Goal: Task Accomplishment & Management: Complete application form

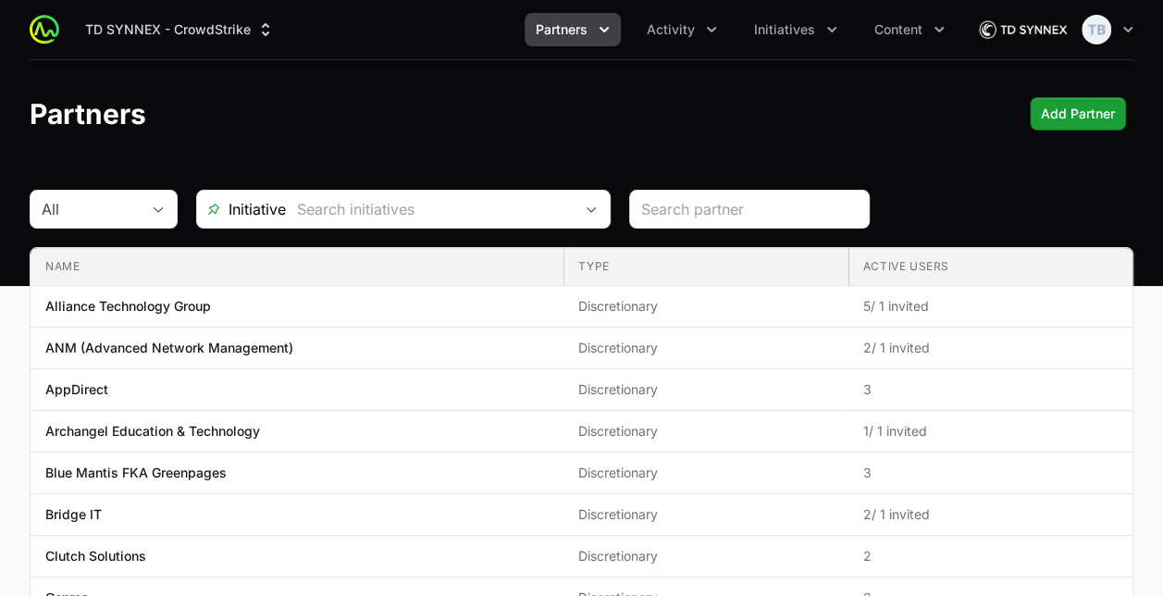
click at [575, 34] on span "Partners" at bounding box center [562, 29] width 52 height 19
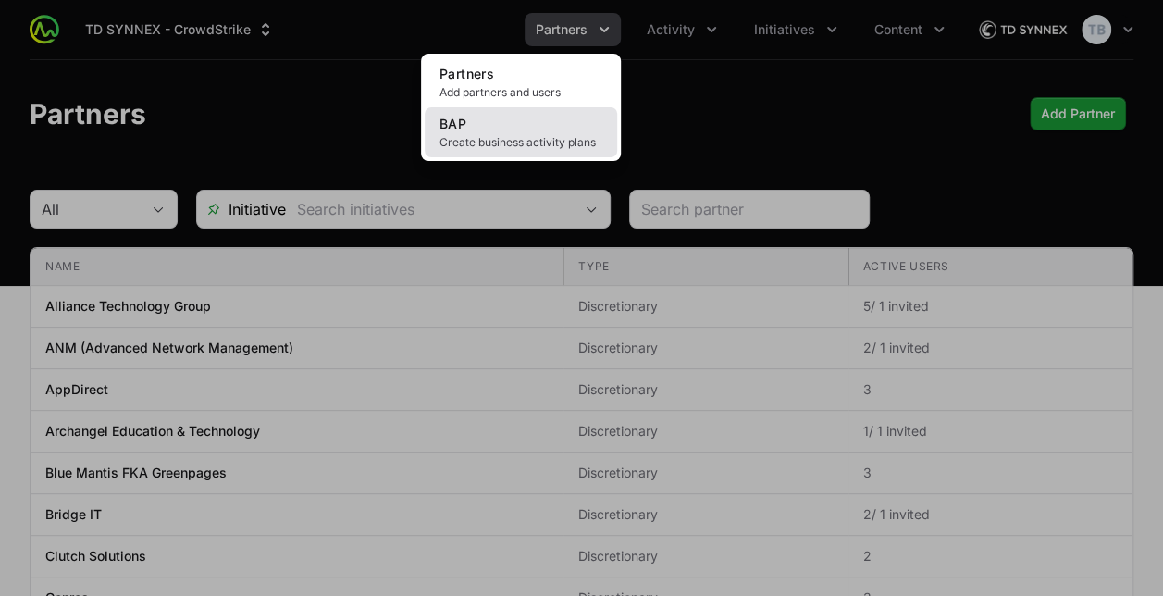
click at [486, 139] on span "Create business activity plans" at bounding box center [520, 142] width 163 height 15
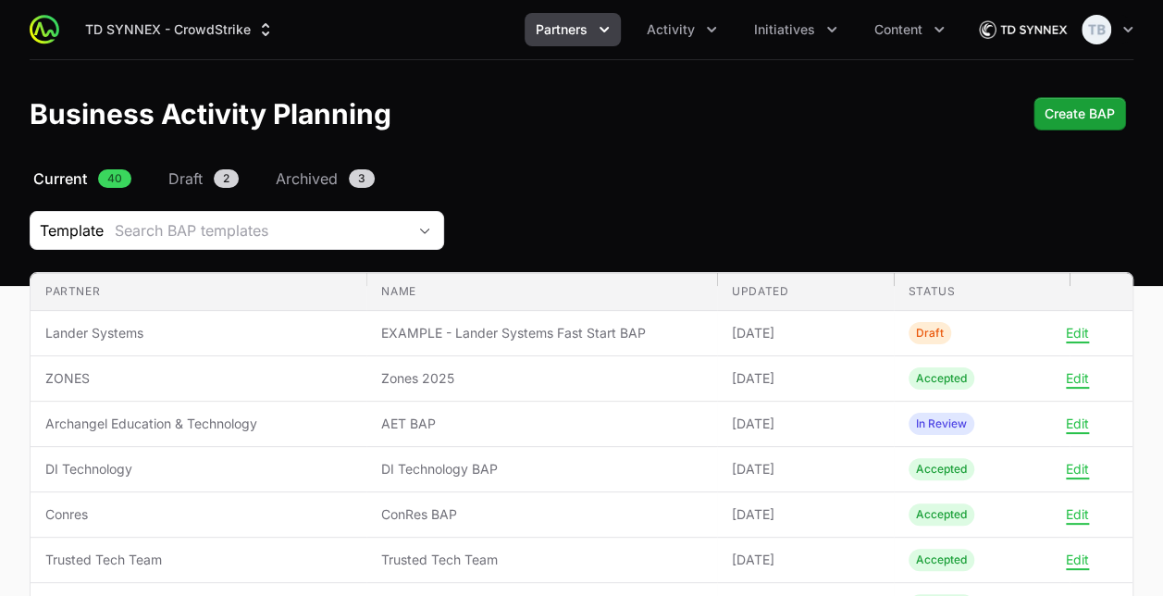
click at [579, 31] on span "Partners" at bounding box center [562, 29] width 52 height 19
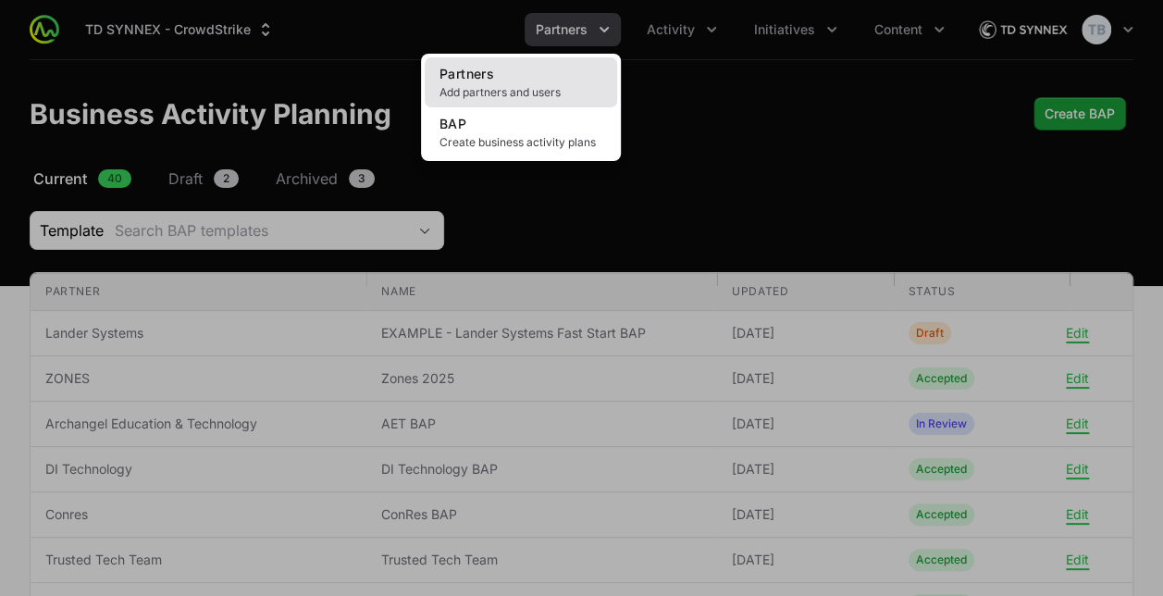
click at [549, 96] on span "Add partners and users" at bounding box center [520, 92] width 163 height 15
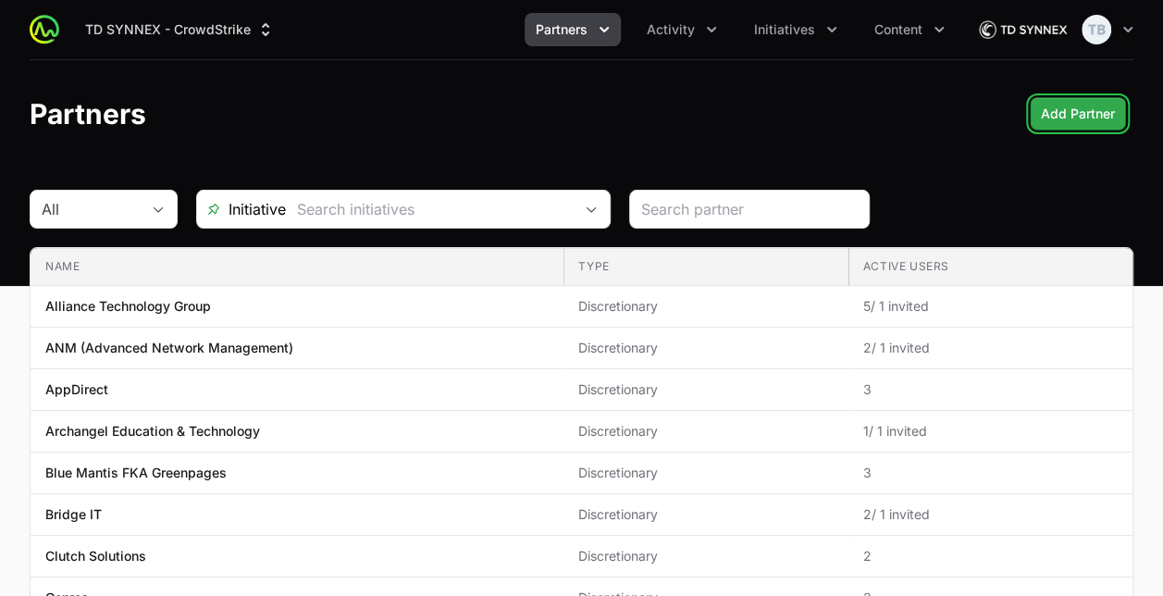
click at [1095, 113] on span "Add Partner" at bounding box center [1078, 114] width 74 height 22
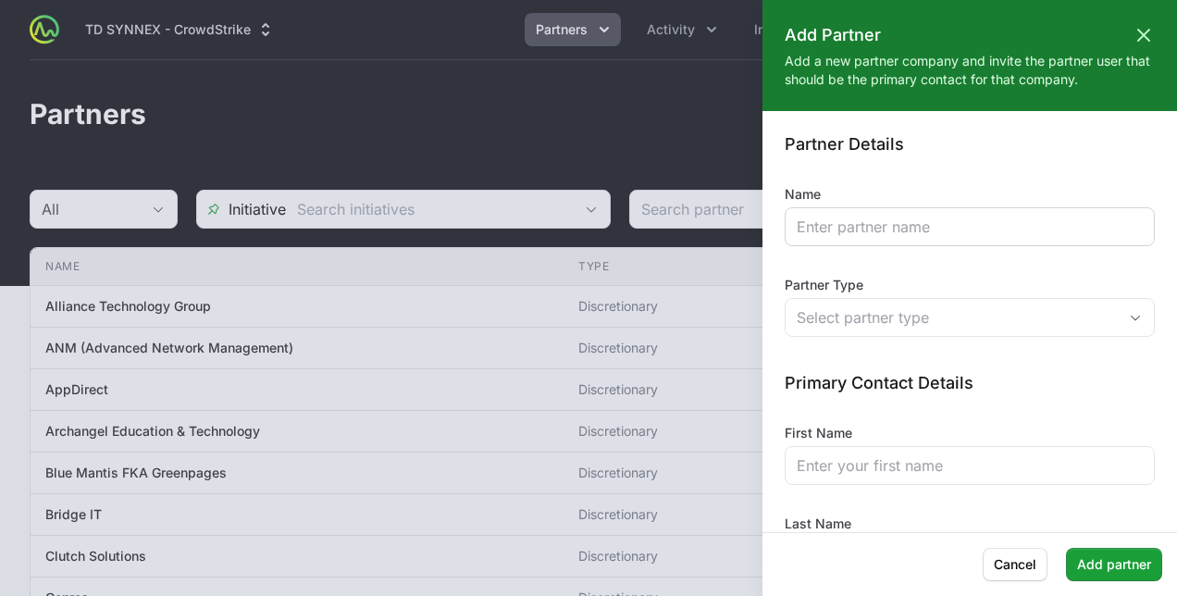
click at [881, 211] on div at bounding box center [969, 226] width 370 height 39
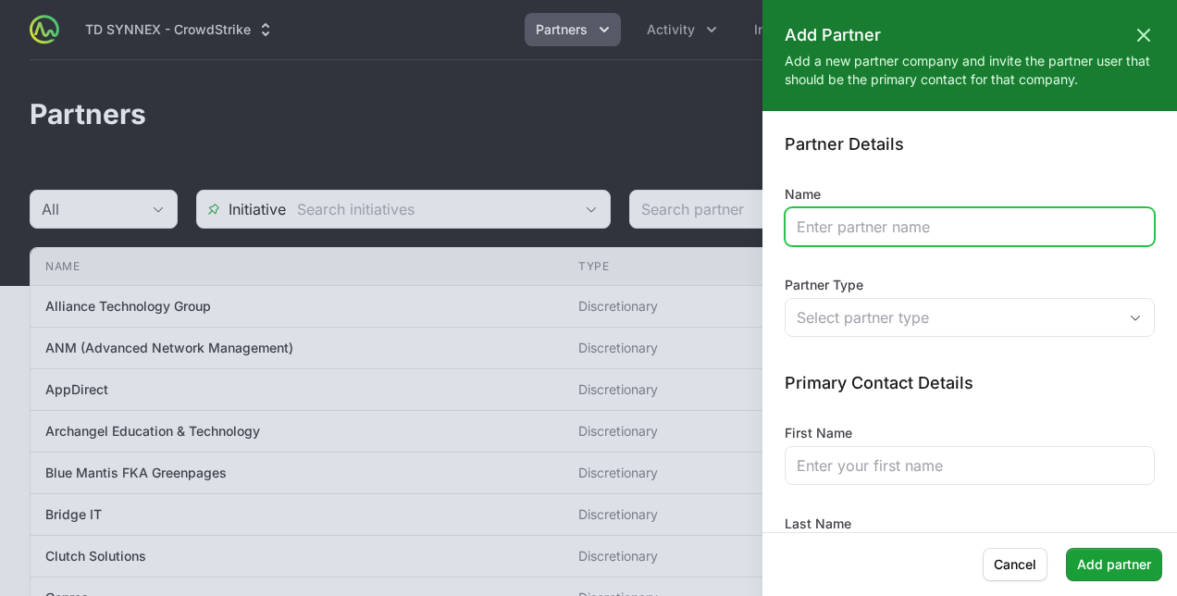
click at [881, 218] on input "Name" at bounding box center [970, 227] width 346 height 22
type input "CoAction Tech"
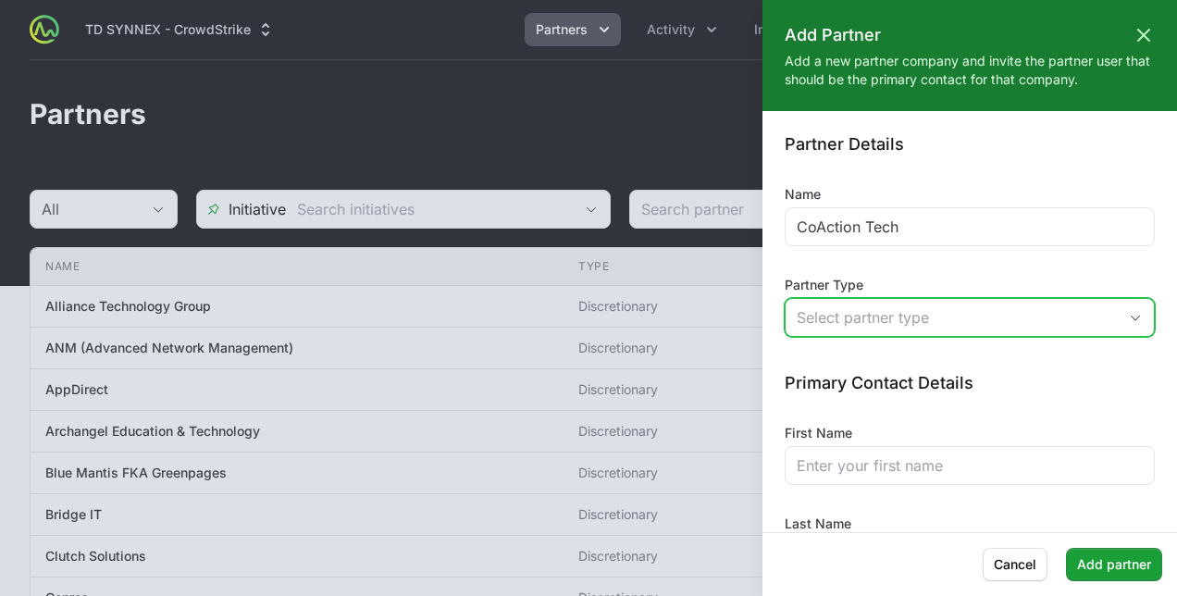
click at [858, 318] on div "Select partner type" at bounding box center [957, 317] width 320 height 22
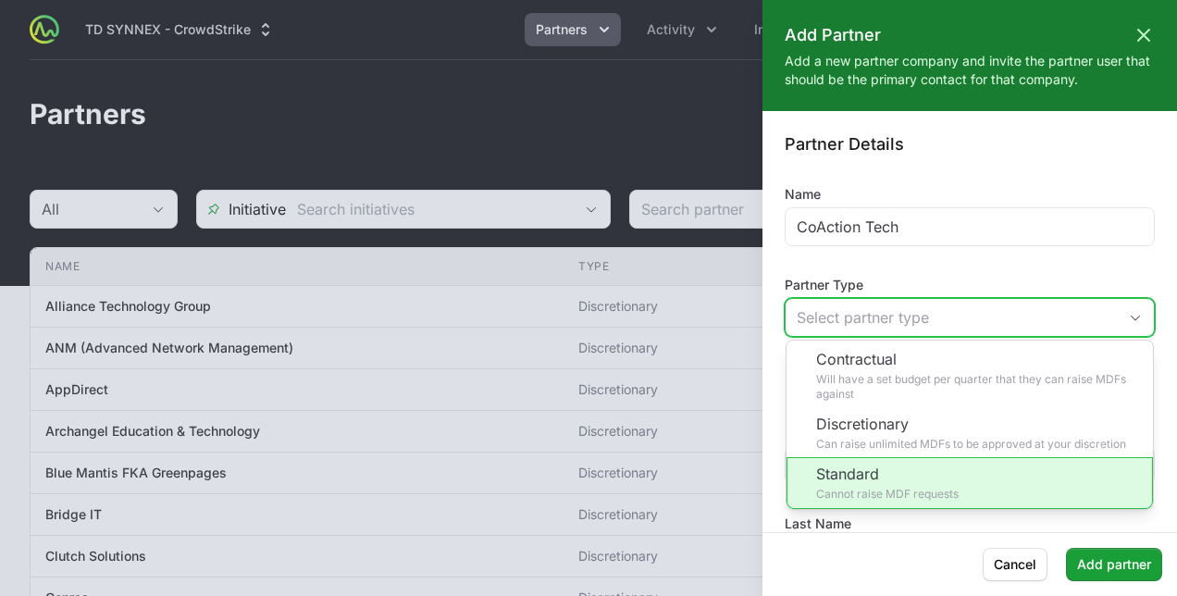
click at [905, 489] on li "Standard Cannot raise MDF requests" at bounding box center [969, 483] width 366 height 52
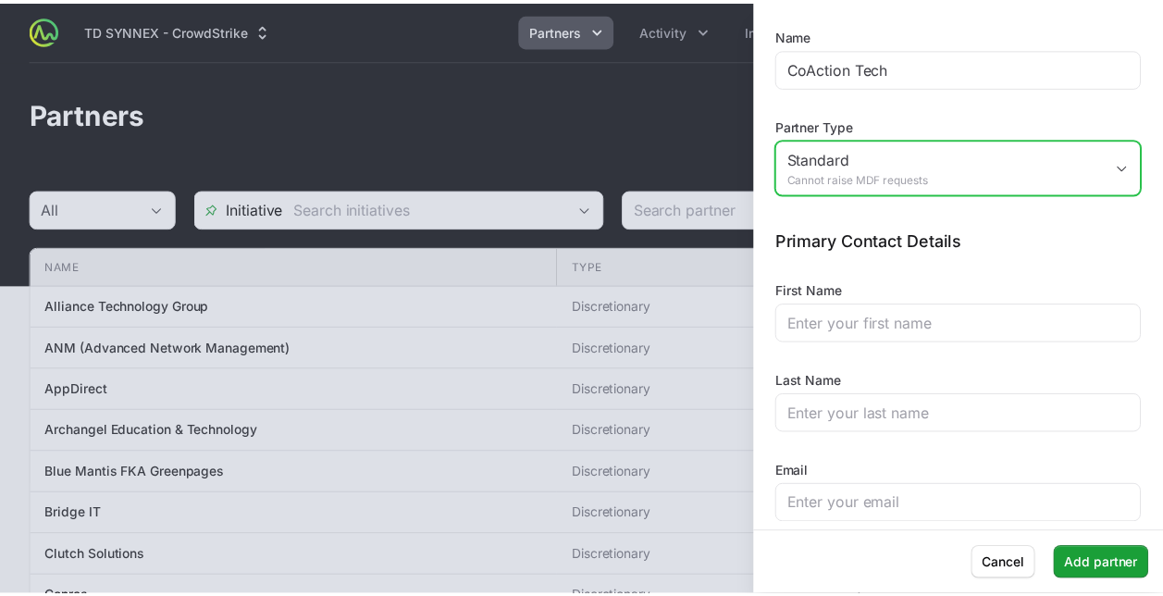
scroll to position [168, 0]
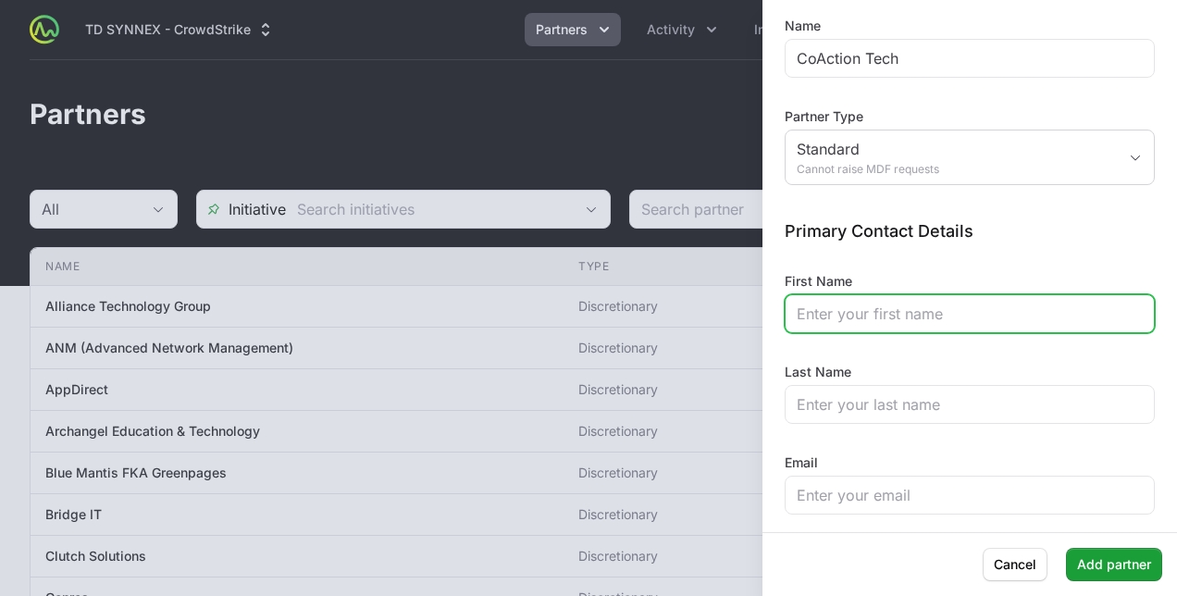
click at [905, 318] on input "First Name" at bounding box center [970, 314] width 346 height 22
type input "[PERSON_NAME]"
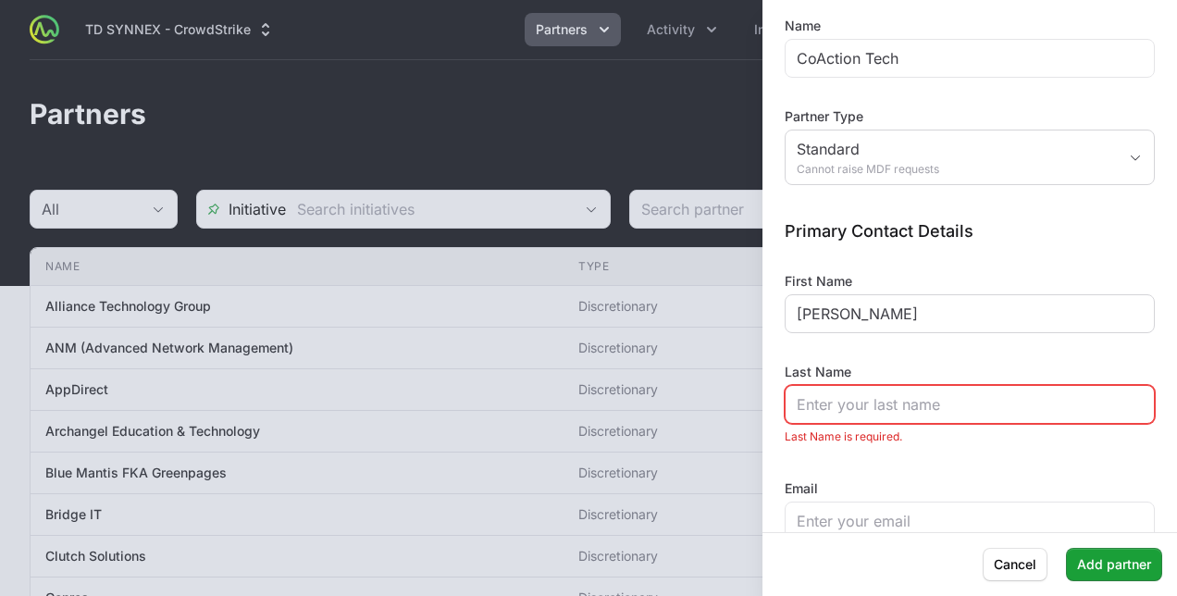
click at [1101, 327] on div "[PERSON_NAME]" at bounding box center [969, 313] width 370 height 39
click at [845, 422] on div "Last Name Last Name is required." at bounding box center [969, 406] width 370 height 87
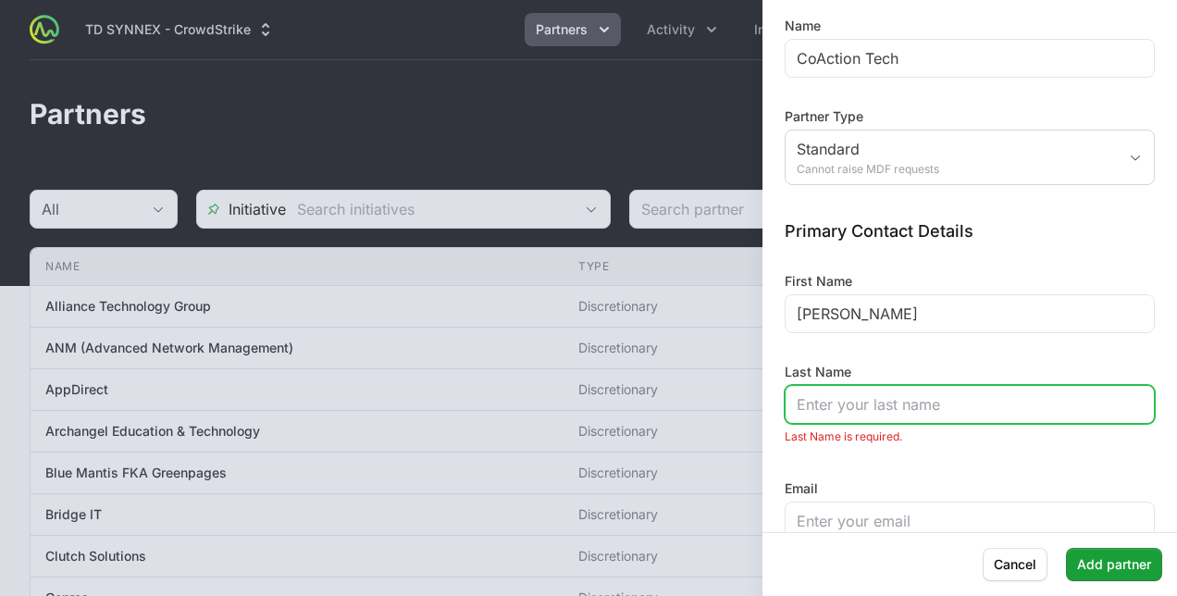
click at [829, 408] on input "Last Name" at bounding box center [970, 404] width 346 height 22
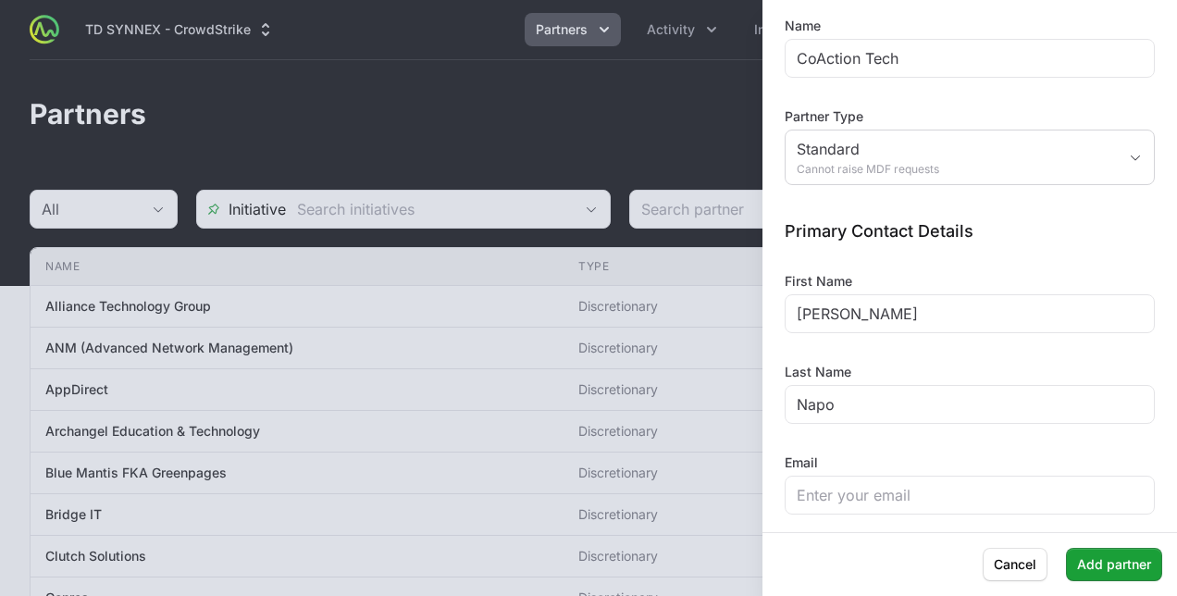
click at [1142, 281] on form "Partner Details Name CoAction Tech Partner Type Standard Cannot raise MDF reque…" at bounding box center [969, 240] width 414 height 550
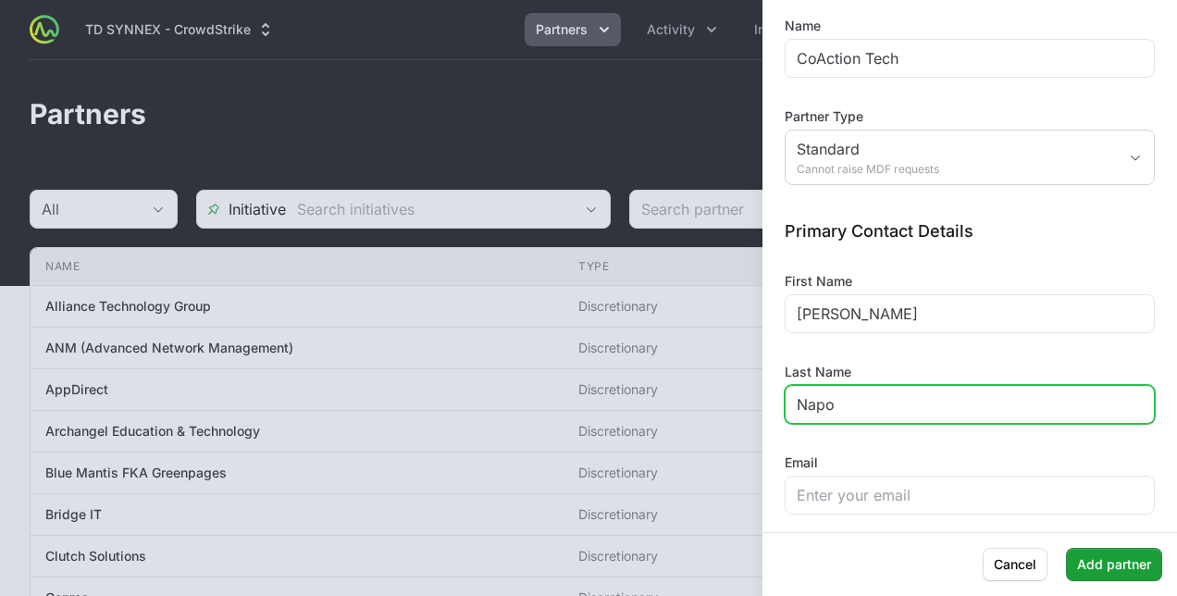
click at [866, 401] on input "Napo" at bounding box center [970, 404] width 346 height 22
type input "[PERSON_NAME]"
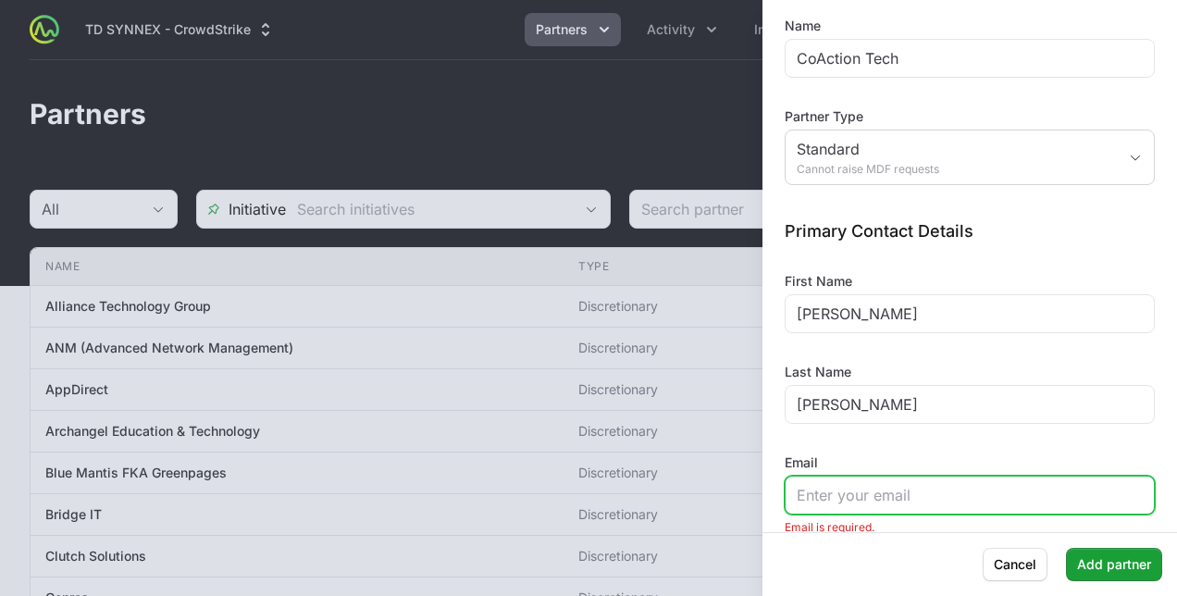
paste input "[PERSON_NAME][EMAIL_ADDRESS][DOMAIN_NAME]"
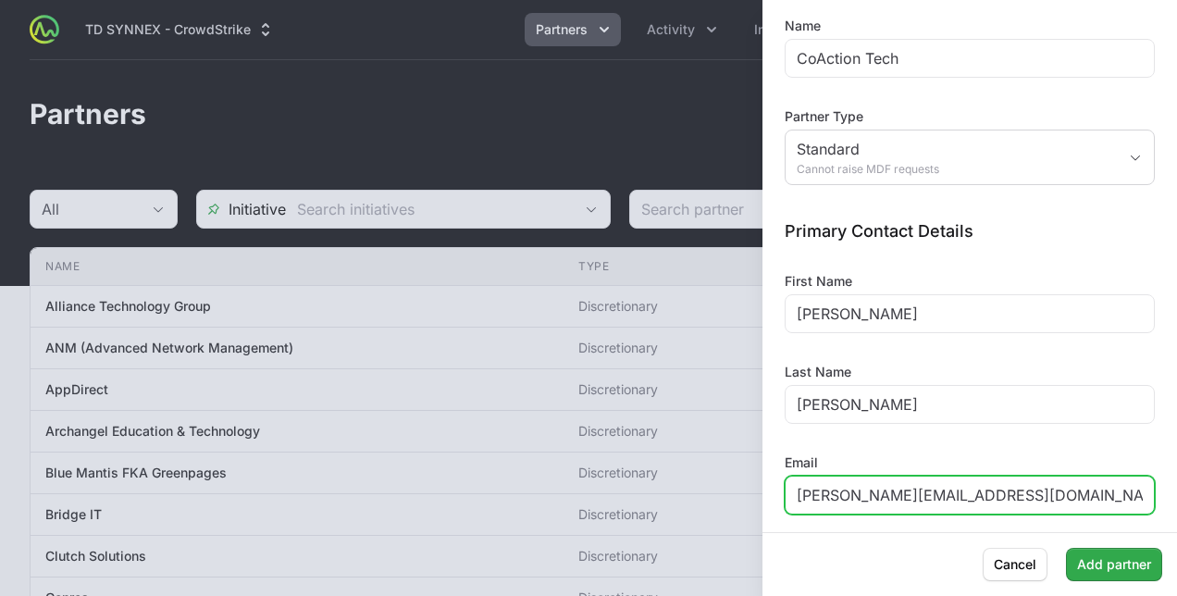
type input "[PERSON_NAME][EMAIL_ADDRESS][DOMAIN_NAME]"
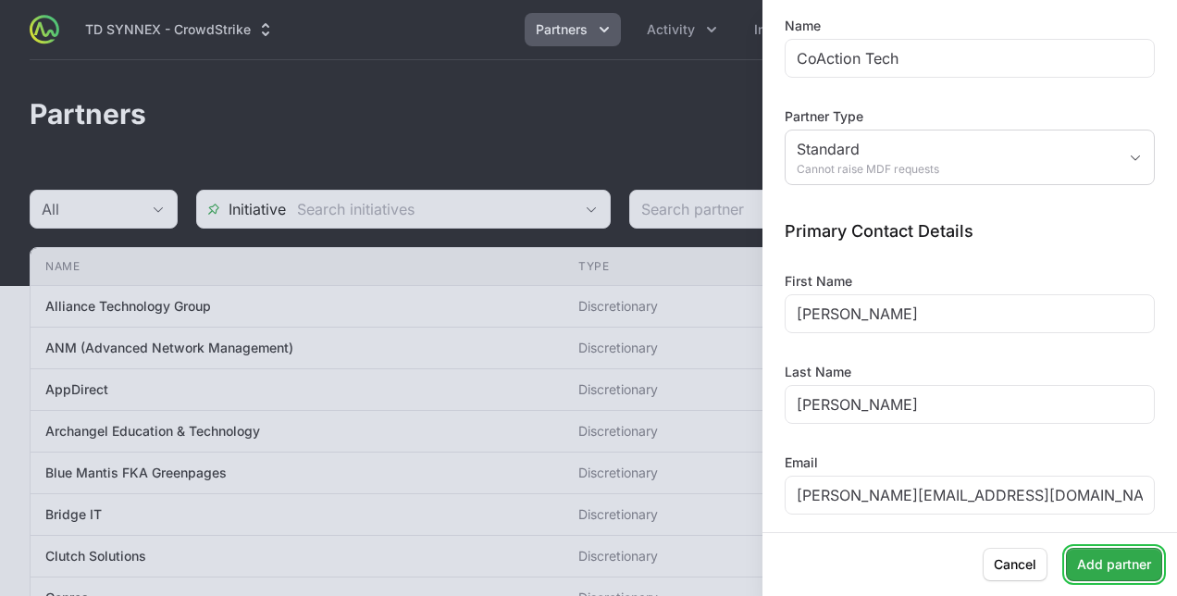
click at [1106, 562] on span "Add partner" at bounding box center [1114, 564] width 74 height 22
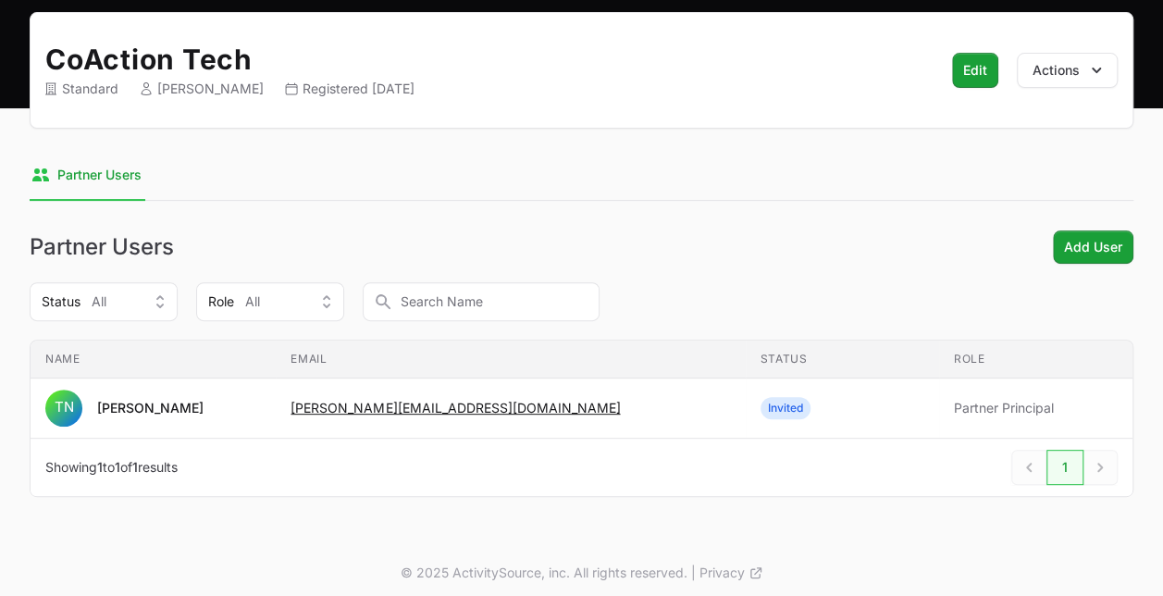
scroll to position [181, 0]
